Goal: Contribute content: Add original content to the website for others to see

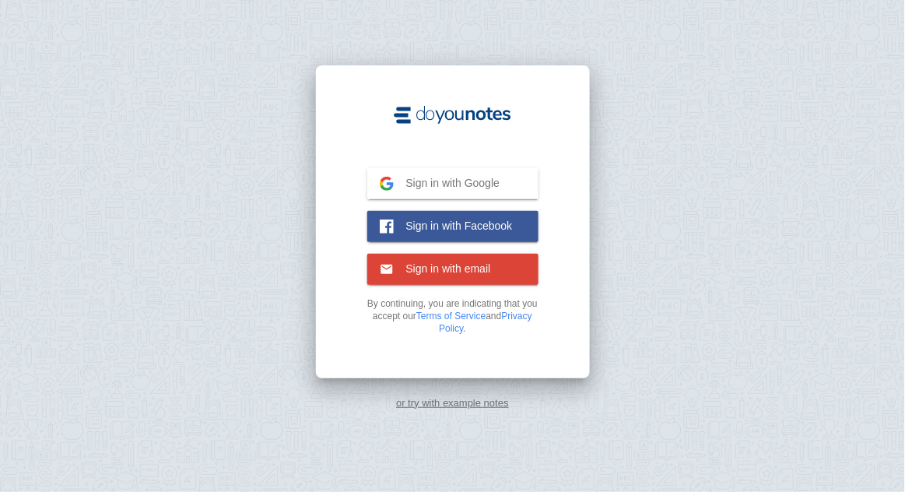
click at [504, 199] on button "Sign in with Google Google" at bounding box center [452, 183] width 171 height 31
click at [481, 190] on span "Sign in with Google" at bounding box center [447, 183] width 107 height 14
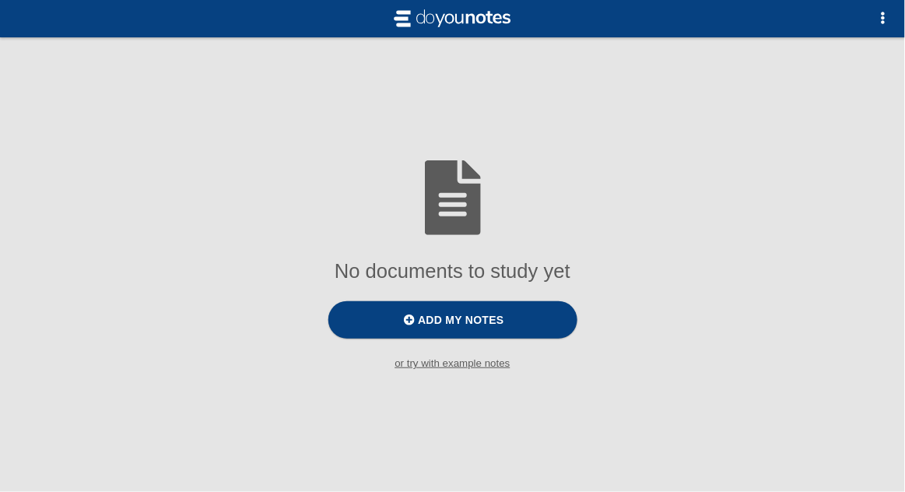
click at [509, 338] on label "Add my notes" at bounding box center [452, 319] width 249 height 37
click at [0, 0] on input "Add my notes" at bounding box center [0, 0] width 0 height 0
click at [519, 338] on label "Add my notes" at bounding box center [452, 319] width 249 height 37
click at [0, 0] on input "Add my notes" at bounding box center [0, 0] width 0 height 0
